Goal: Information Seeking & Learning: Learn about a topic

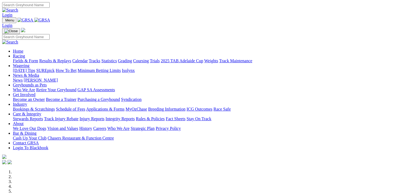
click at [25, 54] on link "Racing" at bounding box center [19, 56] width 12 height 5
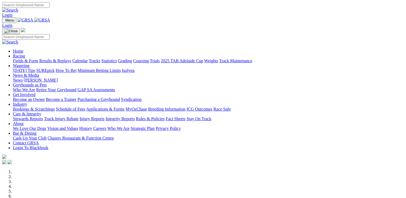
click at [29, 63] on link "Wagering" at bounding box center [21, 65] width 17 height 5
click at [54, 68] on link "SUREpick" at bounding box center [45, 70] width 18 height 5
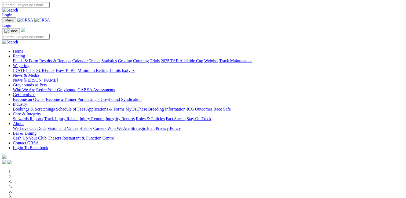
click at [25, 54] on link "Racing" at bounding box center [19, 56] width 12 height 5
click at [35, 68] on link "[DATE] Tips" at bounding box center [24, 70] width 22 height 5
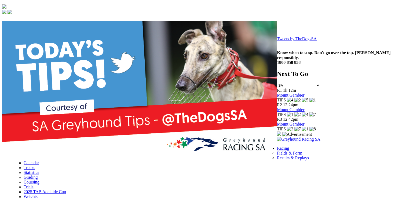
scroll to position [161, 0]
